Goal: Information Seeking & Learning: Learn about a topic

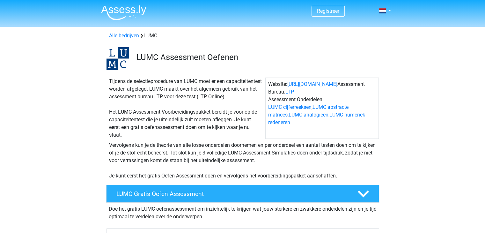
click at [194, 156] on div "Vervolgens kun je de theorie van alle losse onderdelen doornemen en per onderde…" at bounding box center [243, 160] width 273 height 38
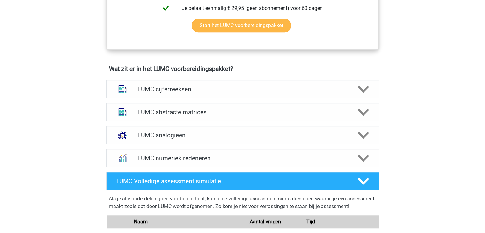
scroll to position [421, 0]
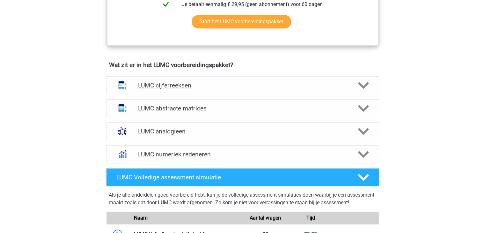
click at [193, 86] on h4 "LUMC cijferreeksen" at bounding box center [242, 85] width 209 height 7
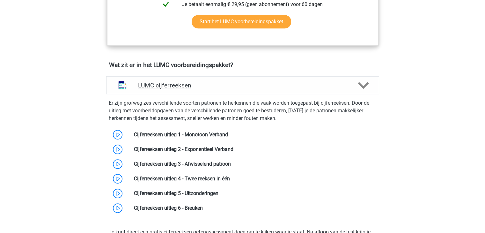
click at [193, 86] on h4 "LUMC cijferreeksen" at bounding box center [242, 85] width 209 height 7
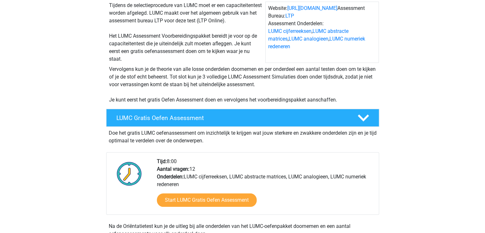
scroll to position [103, 0]
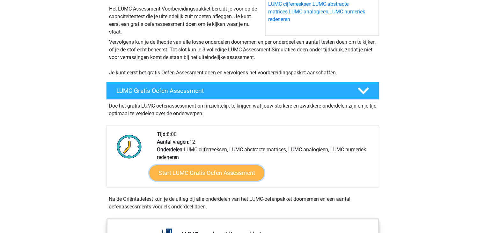
click at [211, 174] on link "Start LUMC Gratis Oefen Assessment" at bounding box center [206, 172] width 115 height 15
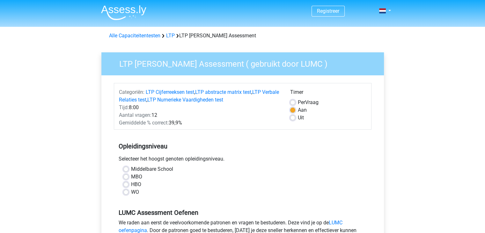
click at [131, 192] on label "WO" at bounding box center [135, 192] width 8 height 8
click at [124, 192] on input "WO" at bounding box center [126, 191] width 5 height 6
radio input "true"
click at [179, 189] on div "WO" at bounding box center [243, 192] width 239 height 8
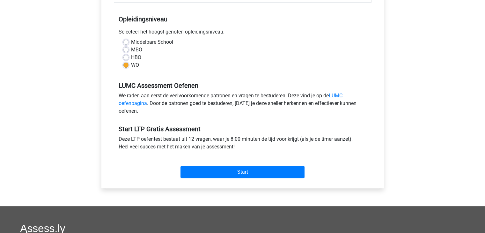
scroll to position [128, 0]
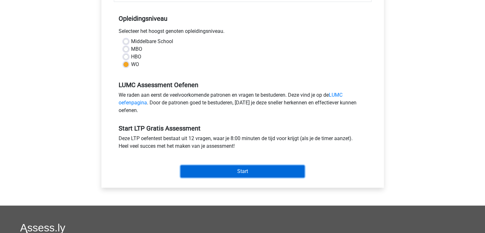
click at [245, 168] on input "Start" at bounding box center [243, 171] width 124 height 12
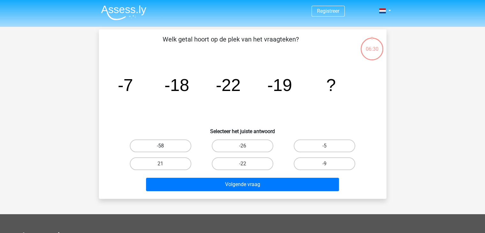
click at [172, 148] on label "-58" at bounding box center [161, 145] width 62 height 13
click at [165, 148] on input "-58" at bounding box center [163, 148] width 4 height 4
radio input "true"
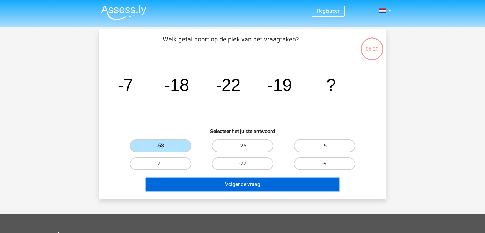
click at [205, 183] on button "Volgende vraag" at bounding box center [242, 184] width 193 height 13
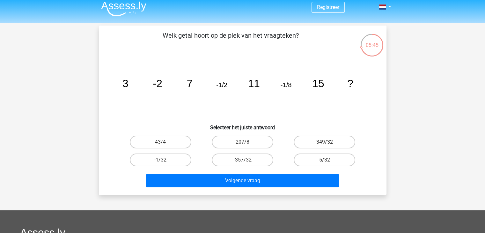
scroll to position [3, 0]
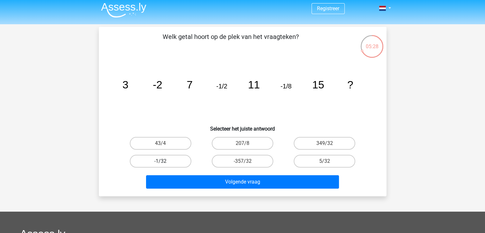
click at [170, 156] on label "-1/32" at bounding box center [161, 161] width 62 height 13
click at [165, 161] on input "-1/32" at bounding box center [163, 163] width 4 height 4
radio input "true"
click at [212, 190] on div "Volgende vraag" at bounding box center [243, 183] width 246 height 16
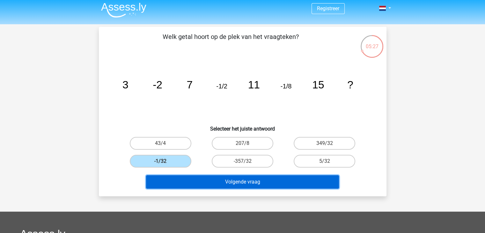
click at [206, 184] on button "Volgende vraag" at bounding box center [242, 181] width 193 height 13
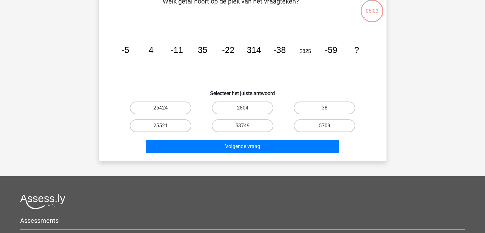
scroll to position [40, 0]
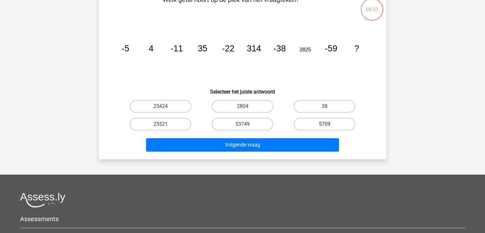
click at [315, 121] on label "5709" at bounding box center [325, 124] width 62 height 13
click at [325, 124] on input "5709" at bounding box center [327, 126] width 4 height 4
radio input "true"
click at [243, 109] on input "2804" at bounding box center [245, 108] width 4 height 4
radio input "true"
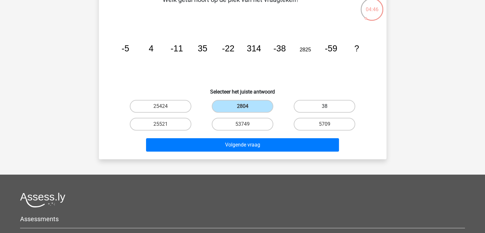
click at [312, 104] on label "38" at bounding box center [325, 106] width 62 height 13
click at [325, 106] on input "38" at bounding box center [327, 108] width 4 height 4
radio input "true"
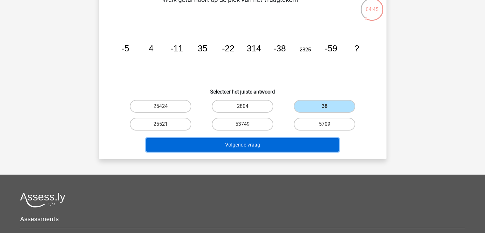
click at [259, 143] on button "Volgende vraag" at bounding box center [242, 144] width 193 height 13
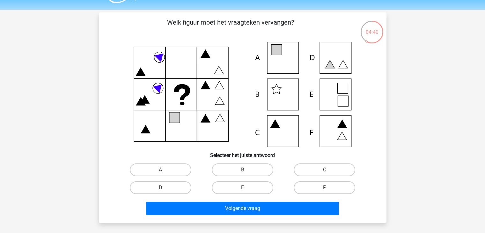
scroll to position [17, 0]
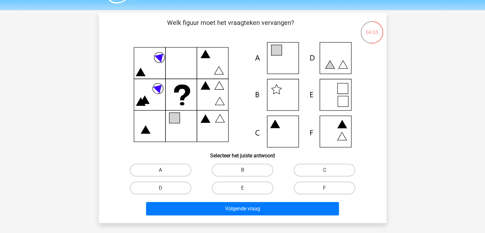
click at [167, 168] on label "A" at bounding box center [161, 170] width 62 height 13
click at [165, 170] on input "A" at bounding box center [163, 172] width 4 height 4
radio input "true"
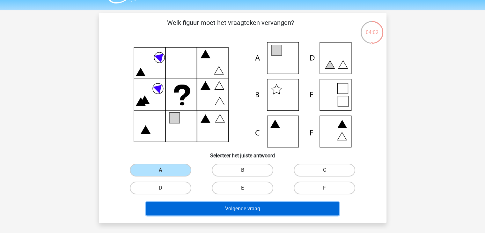
click at [204, 210] on button "Volgende vraag" at bounding box center [242, 208] width 193 height 13
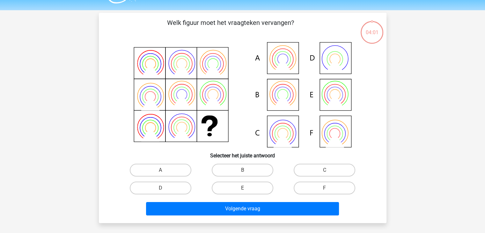
scroll to position [29, 0]
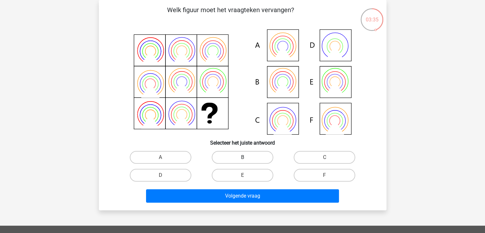
click at [252, 162] on label "B" at bounding box center [243, 157] width 62 height 13
click at [247, 162] on input "B" at bounding box center [245, 159] width 4 height 4
radio input "true"
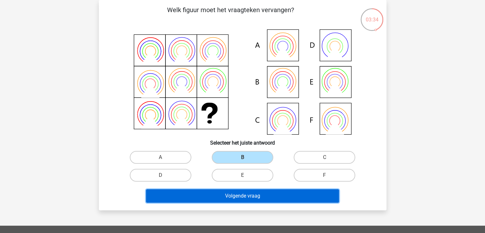
click at [248, 197] on button "Volgende vraag" at bounding box center [242, 195] width 193 height 13
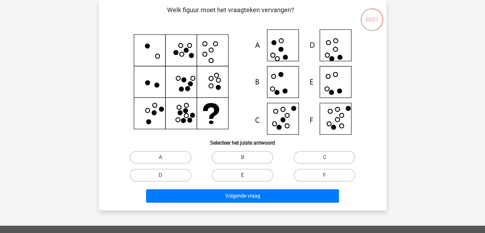
click at [259, 178] on label "E" at bounding box center [243, 175] width 62 height 13
click at [247, 178] on input "E" at bounding box center [245, 177] width 4 height 4
radio input "true"
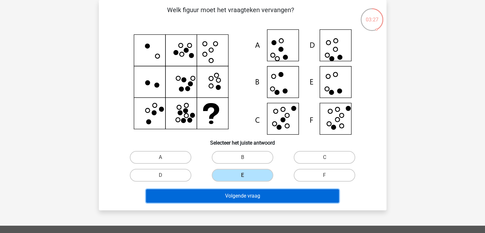
click at [244, 195] on button "Volgende vraag" at bounding box center [242, 195] width 193 height 13
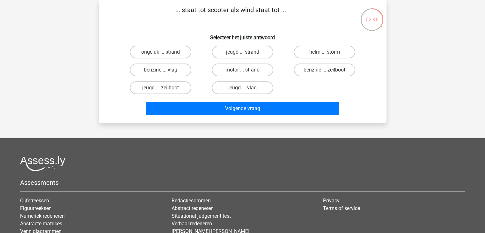
click at [167, 69] on label "benzine ... vlag" at bounding box center [161, 70] width 62 height 13
click at [165, 70] on input "benzine ... vlag" at bounding box center [163, 72] width 4 height 4
radio input "true"
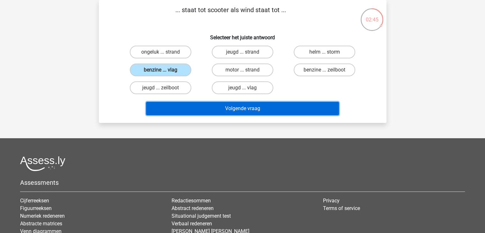
click at [224, 112] on button "Volgende vraag" at bounding box center [242, 108] width 193 height 13
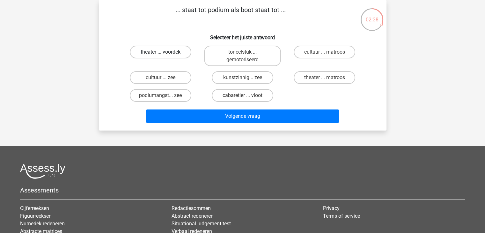
click at [172, 56] on label "theater ... voordek" at bounding box center [161, 52] width 62 height 13
click at [165, 56] on input "theater ... voordek" at bounding box center [163, 54] width 4 height 4
radio input "true"
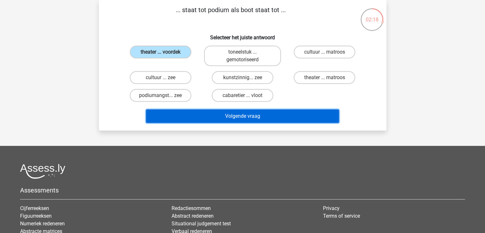
click at [221, 113] on button "Volgende vraag" at bounding box center [242, 115] width 193 height 13
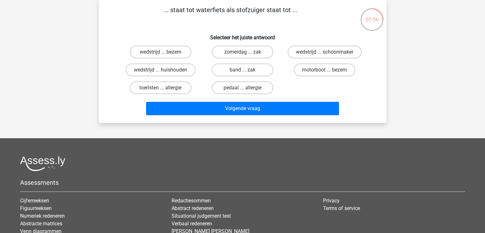
click at [327, 70] on input "motorboot ... bezem" at bounding box center [327, 72] width 4 height 4
radio input "true"
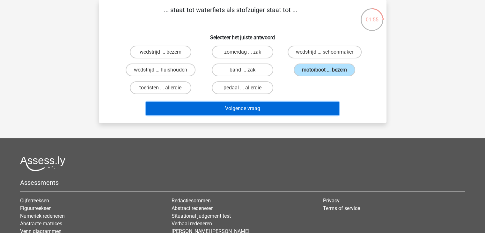
click at [289, 113] on button "Volgende vraag" at bounding box center [242, 108] width 193 height 13
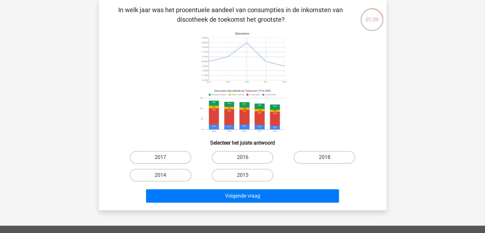
click at [249, 111] on image at bounding box center [242, 110] width 90 height 47
click at [167, 175] on label "2014" at bounding box center [161, 175] width 62 height 13
click at [165, 175] on input "2014" at bounding box center [163, 177] width 4 height 4
radio input "true"
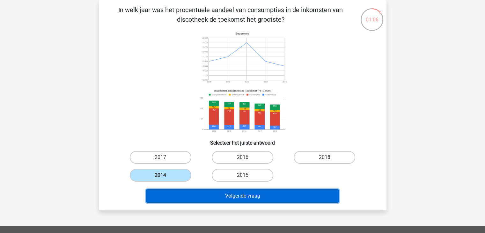
click at [256, 194] on button "Volgende vraag" at bounding box center [242, 195] width 193 height 13
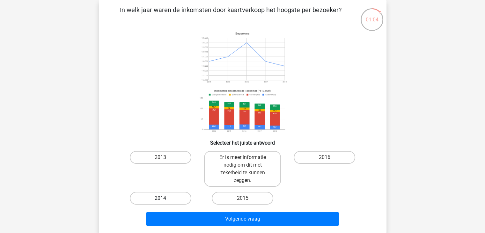
click at [174, 200] on label "2014" at bounding box center [161, 198] width 62 height 13
click at [165, 200] on input "2014" at bounding box center [163, 200] width 4 height 4
radio input "true"
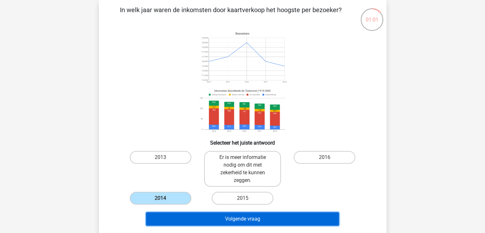
click at [234, 221] on button "Volgende vraag" at bounding box center [242, 218] width 193 height 13
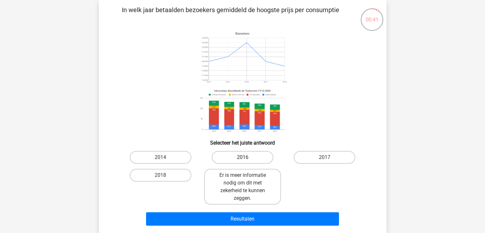
click at [250, 160] on label "2016" at bounding box center [243, 157] width 62 height 13
click at [247, 160] on input "2016" at bounding box center [245, 159] width 4 height 4
radio input "true"
click at [308, 159] on label "2017" at bounding box center [325, 157] width 62 height 13
click at [325, 159] on input "2017" at bounding box center [327, 159] width 4 height 4
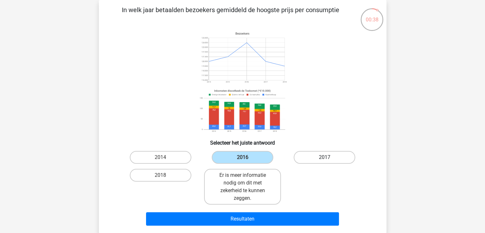
radio input "true"
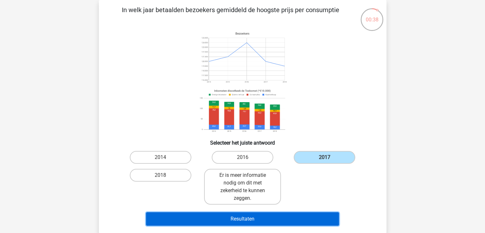
click at [255, 216] on button "Resultaten" at bounding box center [242, 218] width 193 height 13
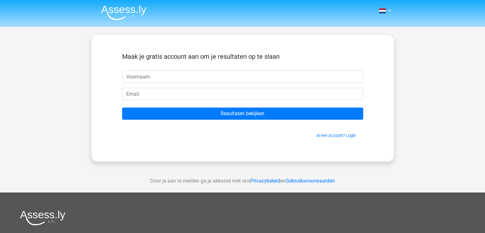
click at [283, 79] on input "text" at bounding box center [242, 77] width 241 height 12
type input "[PERSON_NAME]"
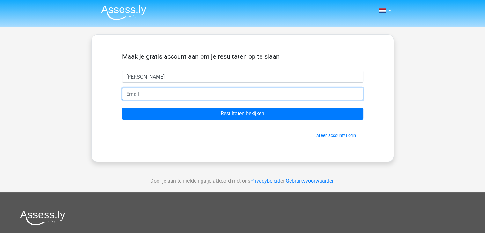
click at [240, 96] on input "email" at bounding box center [242, 94] width 241 height 12
type input "[EMAIL_ADDRESS][DOMAIN_NAME]"
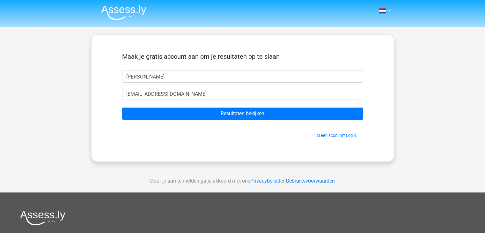
click at [197, 120] on form "Maak je gratis account aan om je resultaten op te slaan xaime xrslingerland@gma…" at bounding box center [242, 96] width 241 height 86
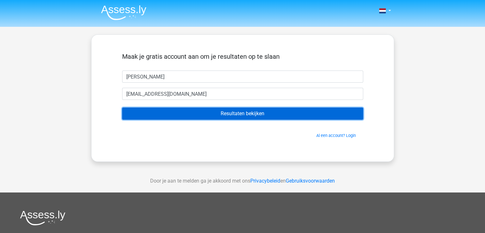
click at [197, 117] on input "Resultaten bekijken" at bounding box center [242, 114] width 241 height 12
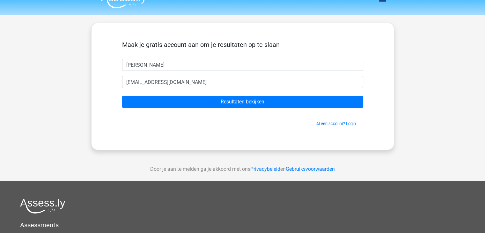
scroll to position [13, 0]
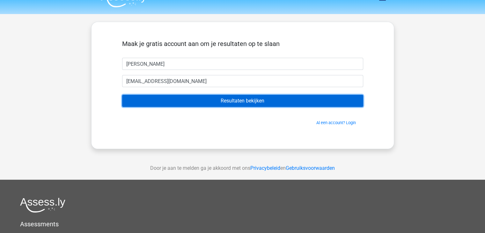
click at [259, 102] on input "Resultaten bekijken" at bounding box center [242, 101] width 241 height 12
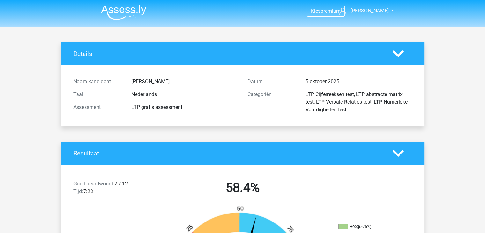
click at [249, 154] on h4 "Resultaat" at bounding box center [228, 153] width 310 height 7
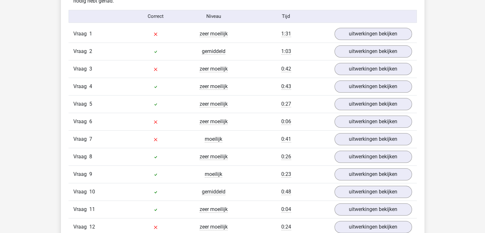
scroll to position [671, 0]
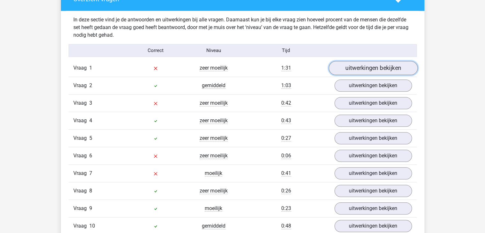
click at [354, 71] on link "uitwerkingen bekijken" at bounding box center [373, 68] width 89 height 14
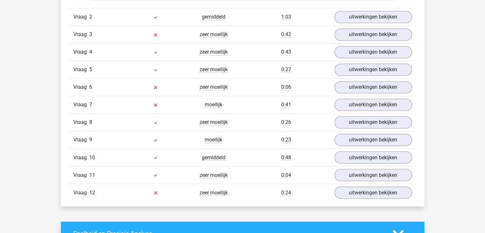
scroll to position [1067, 0]
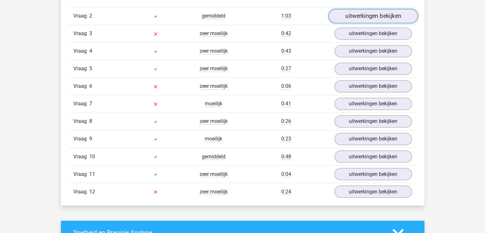
click at [373, 15] on link "uitwerkingen bekijken" at bounding box center [373, 16] width 89 height 14
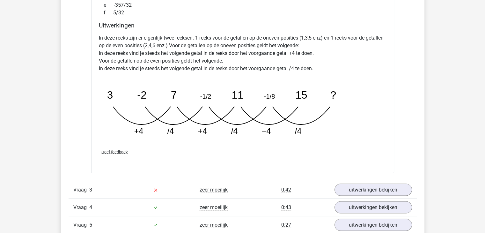
scroll to position [1233, 0]
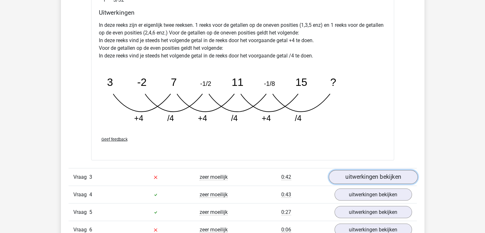
click at [368, 179] on link "uitwerkingen bekijken" at bounding box center [373, 177] width 89 height 14
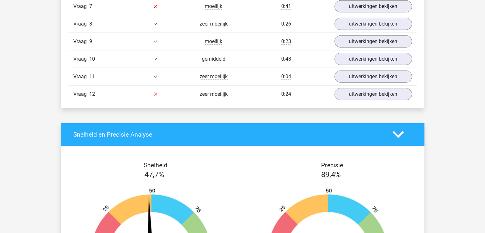
scroll to position [1845, 0]
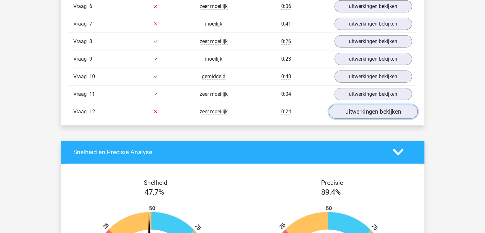
click at [366, 108] on link "uitwerkingen bekijken" at bounding box center [373, 112] width 89 height 14
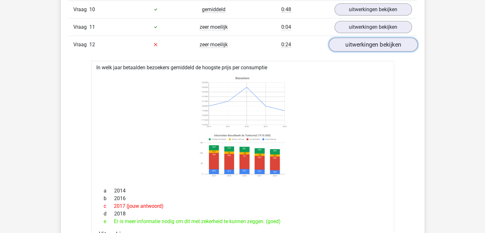
scroll to position [1883, 0]
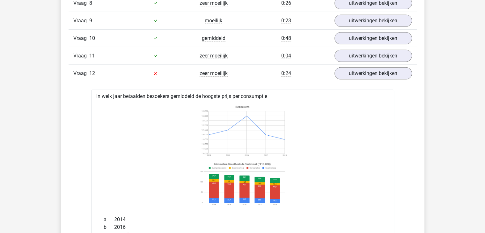
click at [375, 60] on div "Vraag 11 zeer moeilijk 0:04 uitwerkingen bekijken" at bounding box center [243, 56] width 349 height 18
click at [373, 54] on link "uitwerkingen bekijken" at bounding box center [373, 56] width 89 height 14
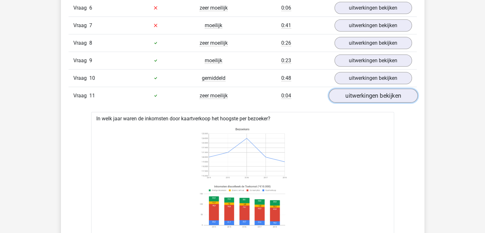
scroll to position [1832, 0]
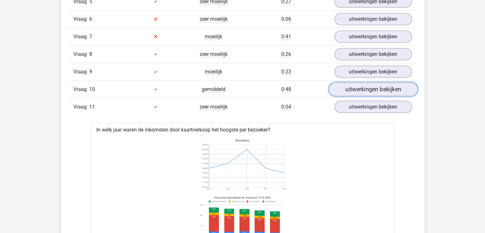
click at [372, 91] on link "uitwerkingen bekijken" at bounding box center [373, 89] width 89 height 14
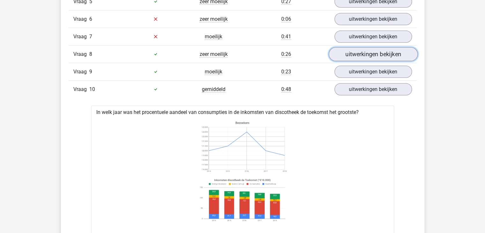
click at [367, 50] on link "uitwerkingen bekijken" at bounding box center [373, 54] width 89 height 14
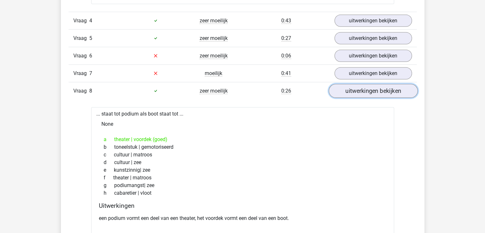
scroll to position [1794, 0]
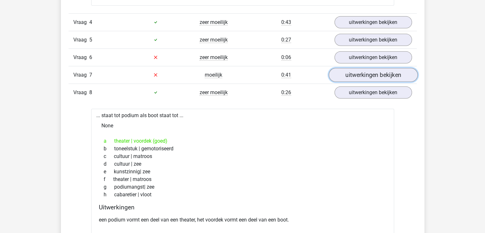
click at [362, 70] on link "uitwerkingen bekijken" at bounding box center [373, 75] width 89 height 14
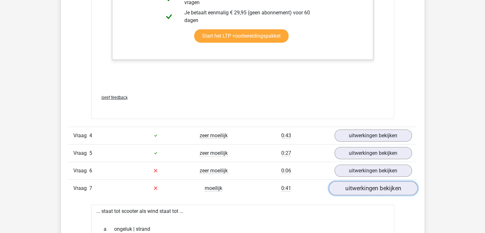
scroll to position [1679, 0]
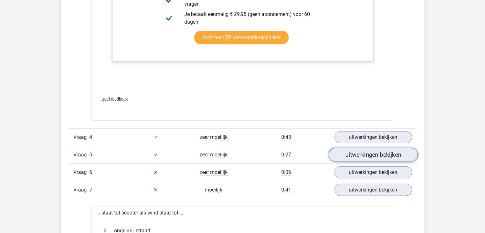
click at [369, 158] on link "uitwerkingen bekijken" at bounding box center [373, 155] width 89 height 14
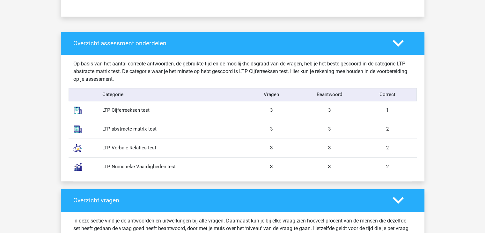
scroll to position [457, 0]
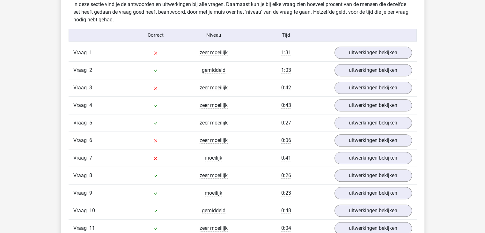
scroll to position [701, 0]
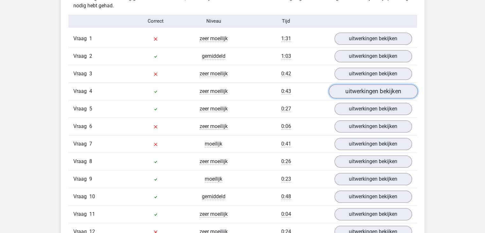
click at [374, 91] on link "uitwerkingen bekijken" at bounding box center [373, 92] width 89 height 14
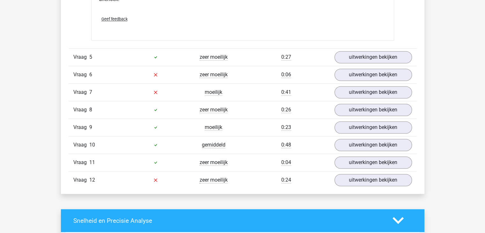
scroll to position [1033, 0]
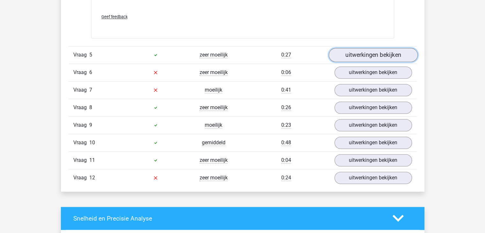
click at [393, 54] on link "uitwerkingen bekijken" at bounding box center [373, 55] width 89 height 14
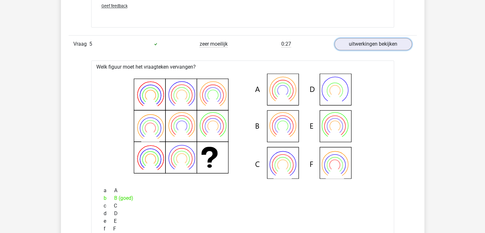
scroll to position [1045, 0]
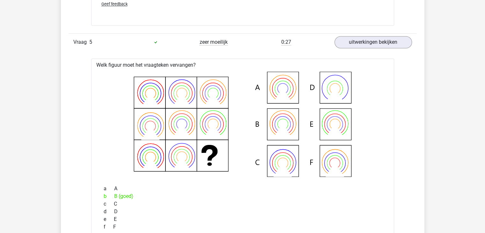
click at [397, 109] on div "Vraag 1 zeer moeilijk 1:31 uitwerkingen bekijken Welk getal hoort op de plek va…" at bounding box center [242, 140] width 339 height 911
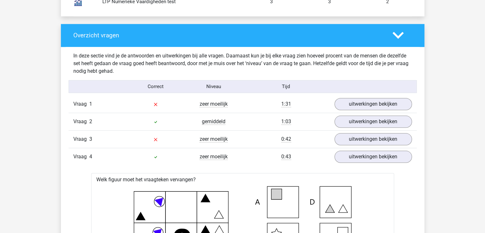
scroll to position [637, 0]
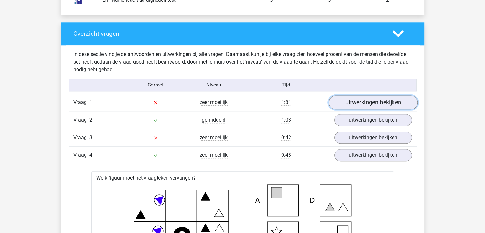
click at [338, 105] on link "uitwerkingen bekijken" at bounding box center [373, 103] width 89 height 14
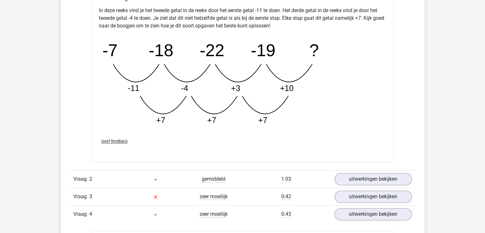
scroll to position [879, 0]
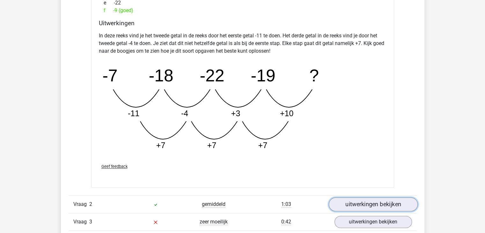
click at [356, 201] on link "uitwerkingen bekijken" at bounding box center [373, 204] width 89 height 14
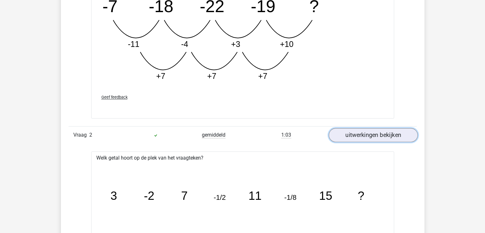
scroll to position [943, 0]
